Goal: Information Seeking & Learning: Understand process/instructions

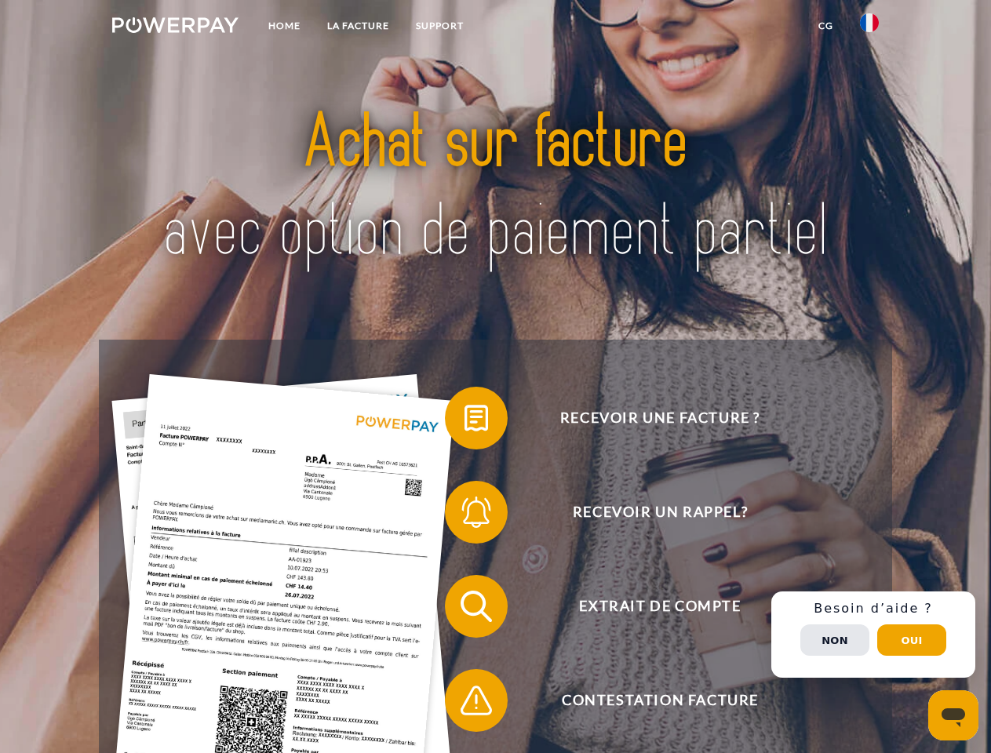
click at [175, 27] on img at bounding box center [175, 25] width 126 height 16
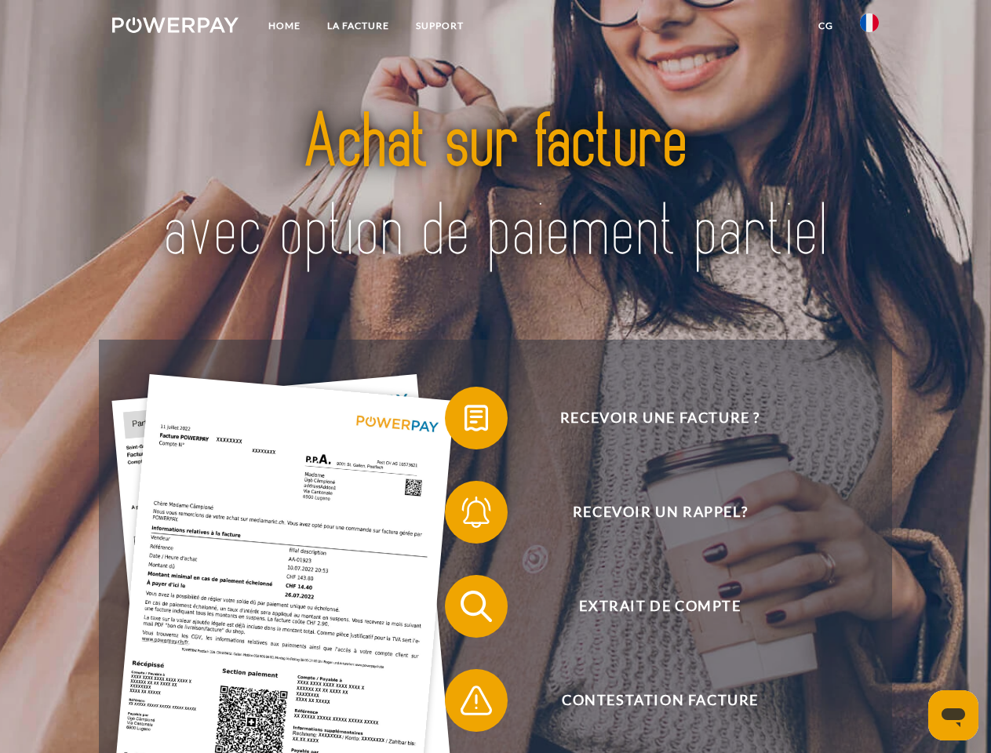
click at [869, 27] on img at bounding box center [869, 22] width 19 height 19
click at [825, 26] on link "CG" at bounding box center [826, 26] width 42 height 28
click at [464, 421] on span at bounding box center [452, 418] width 78 height 78
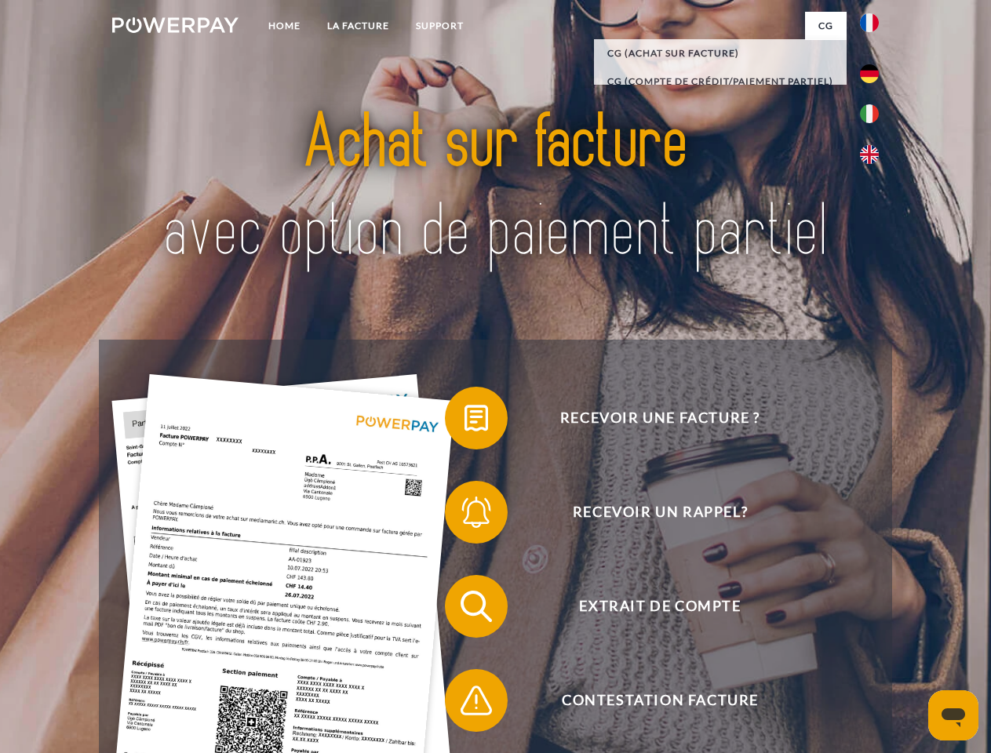
click at [464, 515] on span at bounding box center [452, 512] width 78 height 78
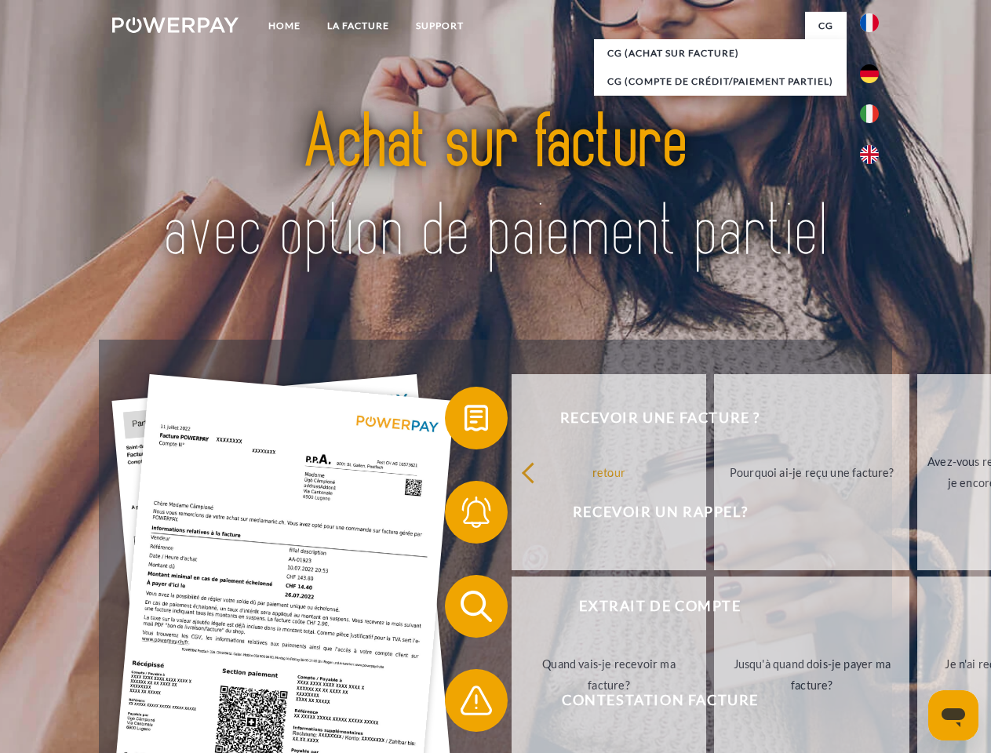
click at [714, 610] on link "Jusqu'à quand dois-je payer ma facture?" at bounding box center [811, 675] width 195 height 196
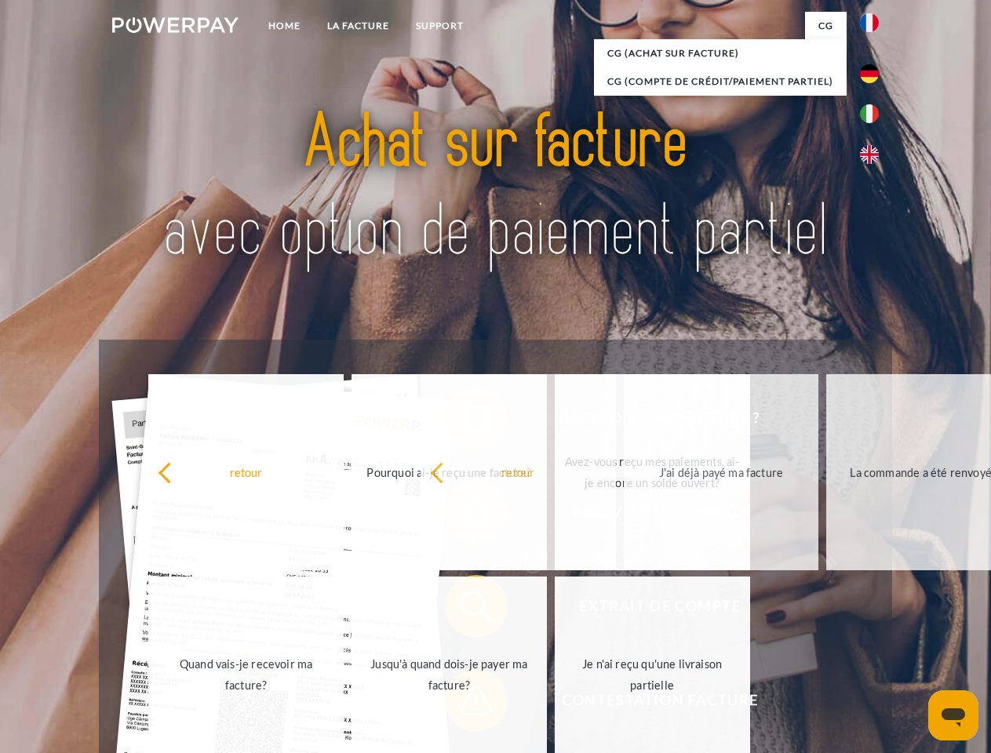
click at [464, 704] on span at bounding box center [452, 700] width 78 height 78
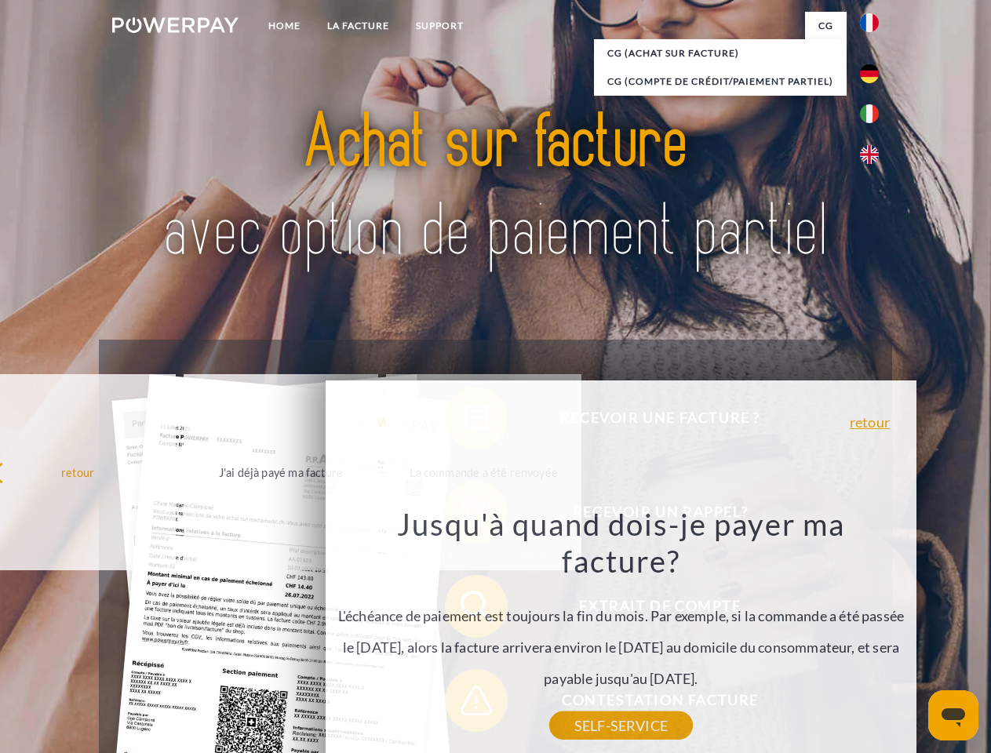
click at [873, 635] on div "Recevoir une facture ? Recevoir un rappel? Extrait de compte retour" at bounding box center [495, 654] width 792 height 628
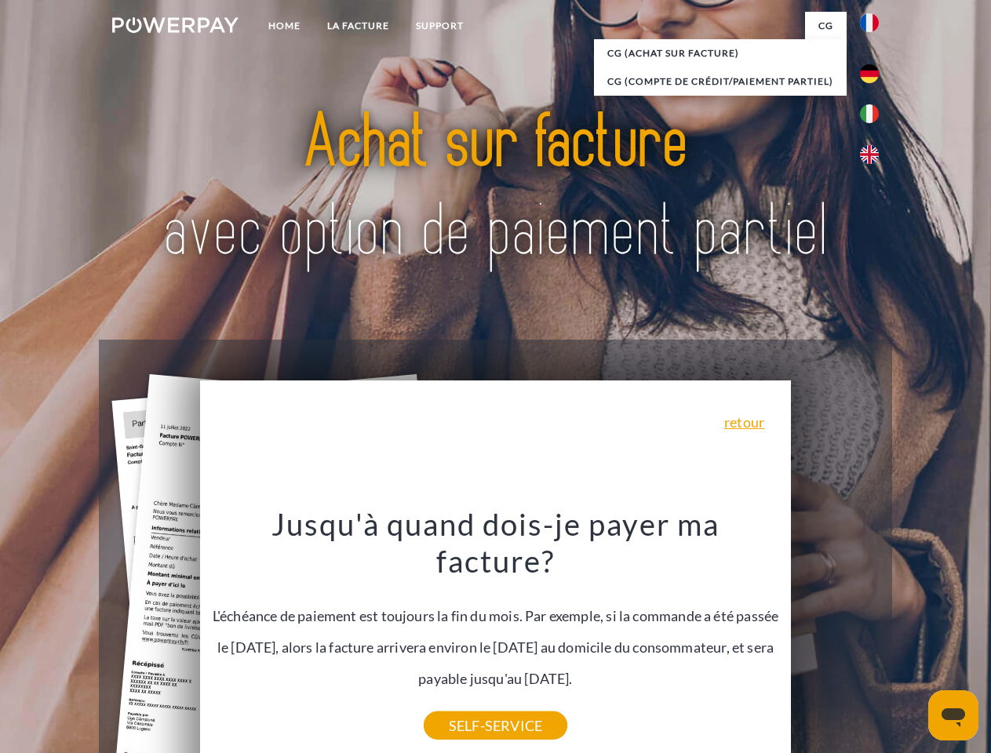
click at [835, 638] on span "Extrait de compte" at bounding box center [660, 606] width 384 height 63
click at [912, 640] on header "Home LA FACTURE Support" at bounding box center [495, 541] width 991 height 1083
